Goal: Obtain resource: Download file/media

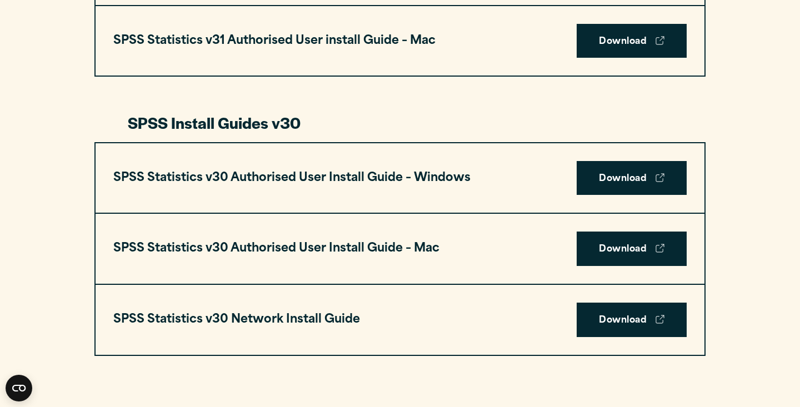
scroll to position [716, 0]
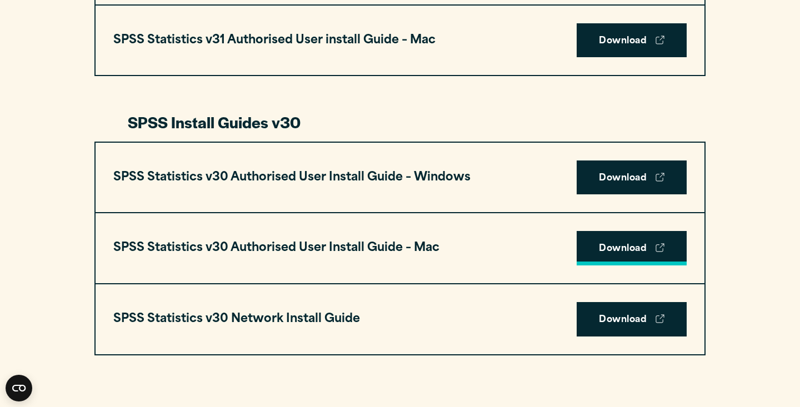
click at [625, 249] on link "Download" at bounding box center [631, 248] width 110 height 34
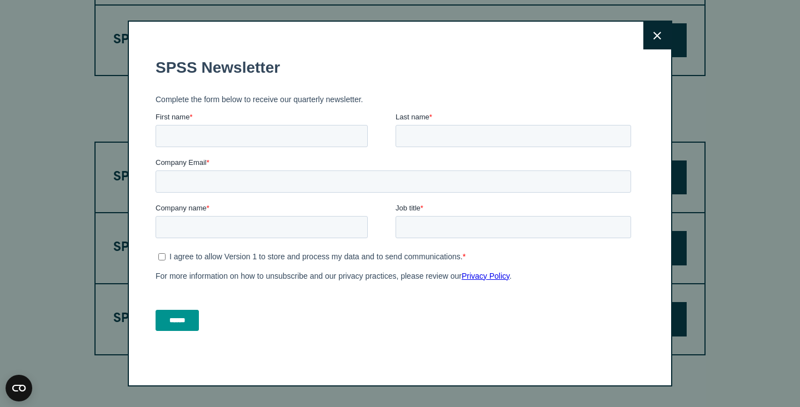
click at [662, 33] on button "Close" at bounding box center [657, 36] width 28 height 28
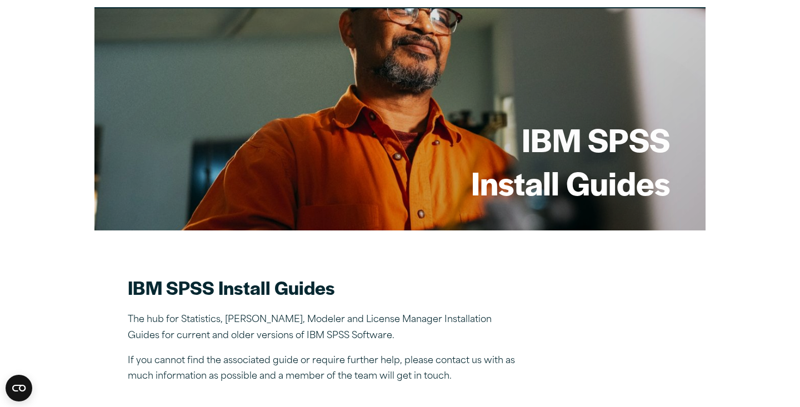
scroll to position [0, 0]
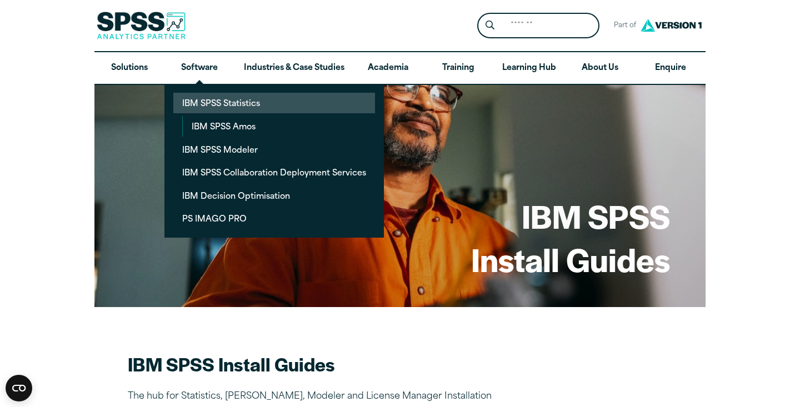
click at [217, 104] on link "IBM SPSS Statistics" at bounding box center [274, 103] width 202 height 21
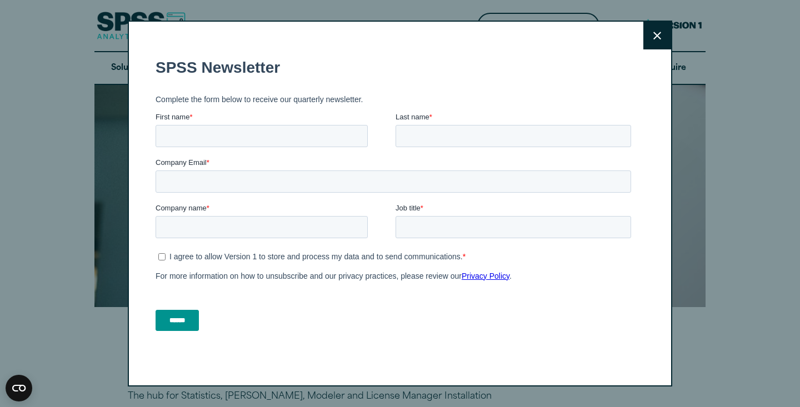
click at [664, 35] on button "Close" at bounding box center [657, 36] width 28 height 28
